Goal: Task Accomplishment & Management: Use online tool/utility

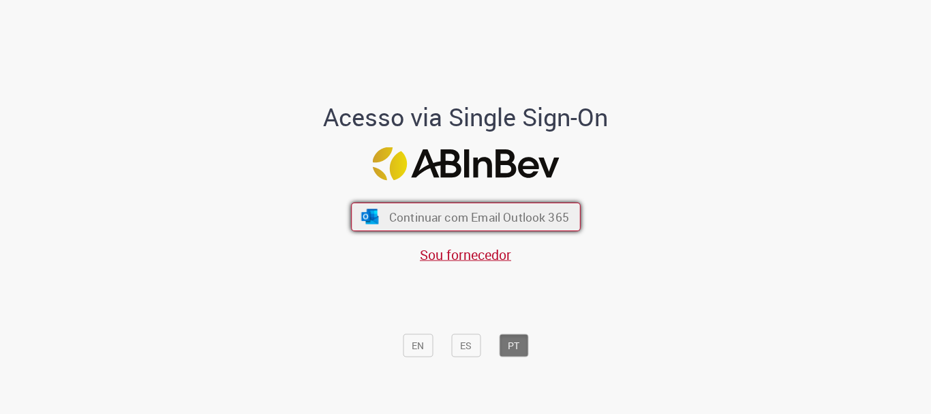
click at [391, 224] on span "Continuar com Email Outlook 365" at bounding box center [479, 217] width 180 height 16
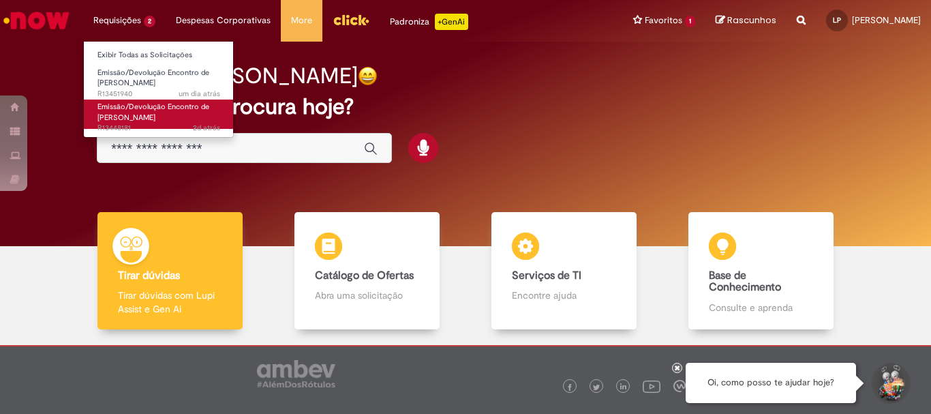
click at [142, 106] on span "Emissão/Devolução Encontro de [PERSON_NAME]" at bounding box center [153, 112] width 112 height 21
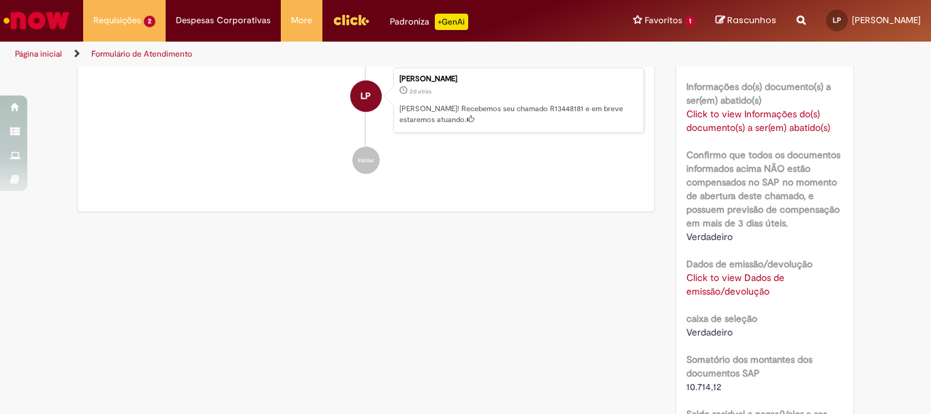
scroll to position [760, 0]
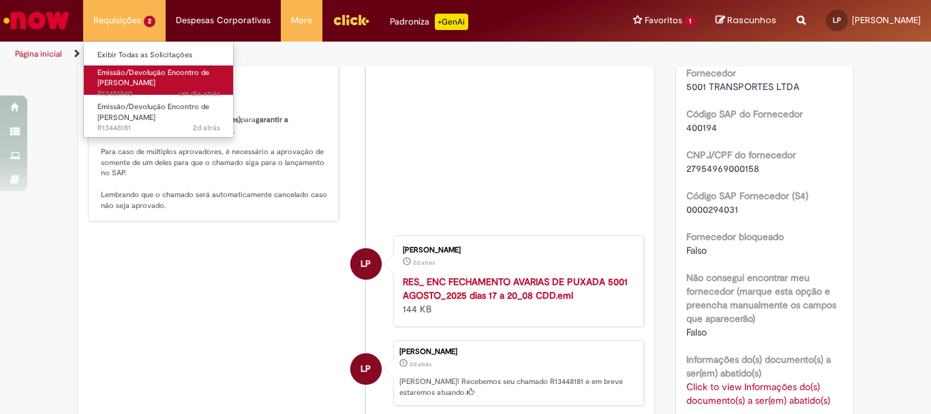
click at [160, 76] on span "Emissão/Devolução Encontro de [PERSON_NAME]" at bounding box center [153, 77] width 112 height 21
